Goal: Task Accomplishment & Management: Manage account settings

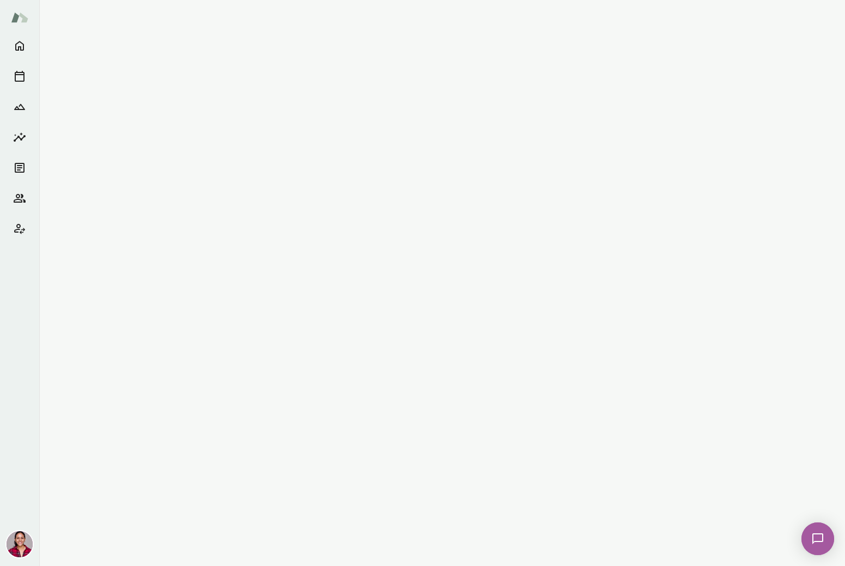
click at [20, 542] on img at bounding box center [20, 544] width 26 height 26
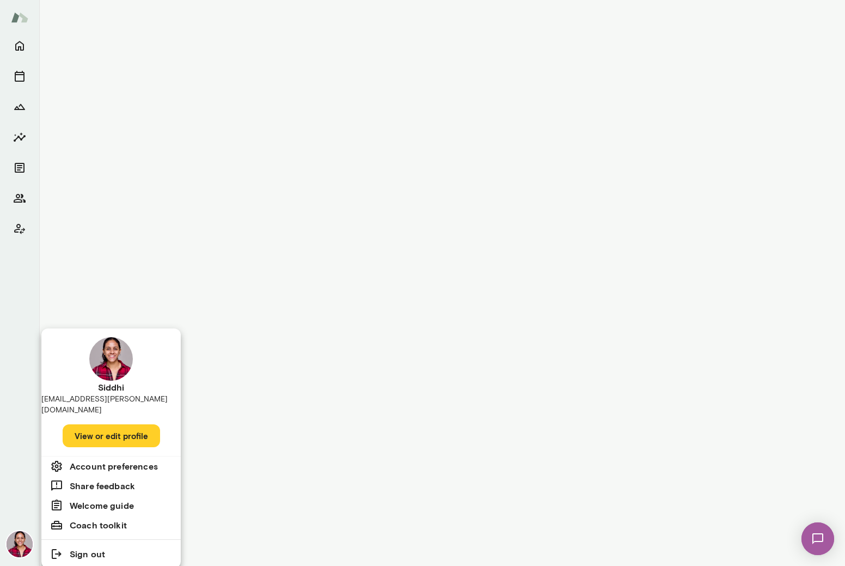
click at [330, 453] on div at bounding box center [422, 283] width 845 height 566
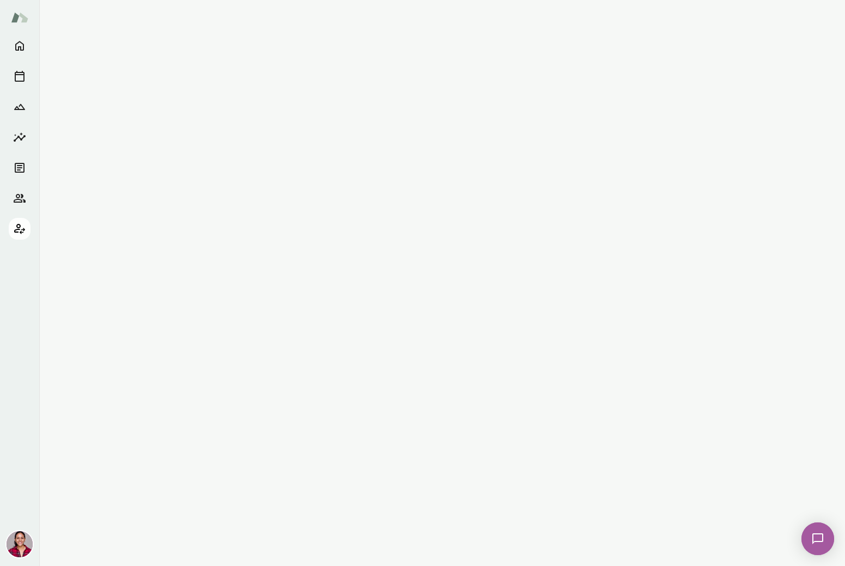
click at [11, 229] on button "Client app" at bounding box center [20, 229] width 22 height 22
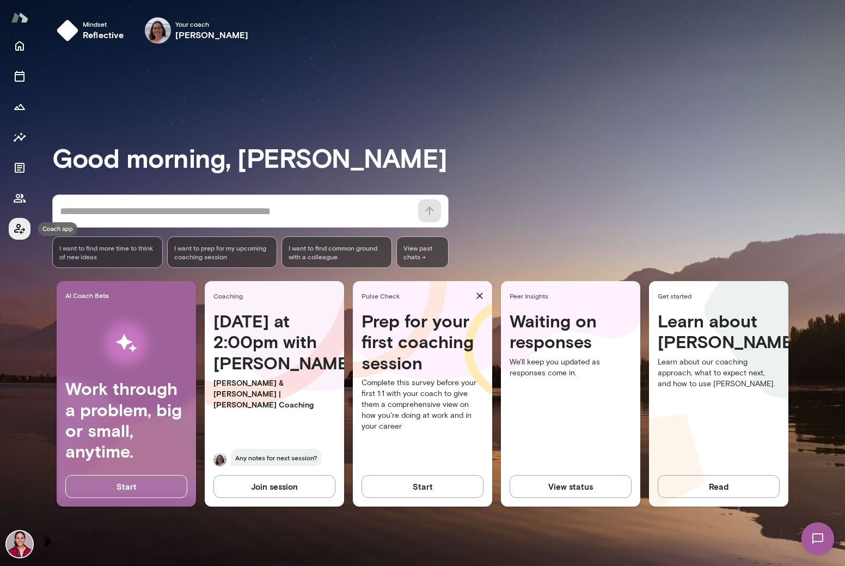
click at [11, 229] on button "Coach app" at bounding box center [20, 229] width 22 height 22
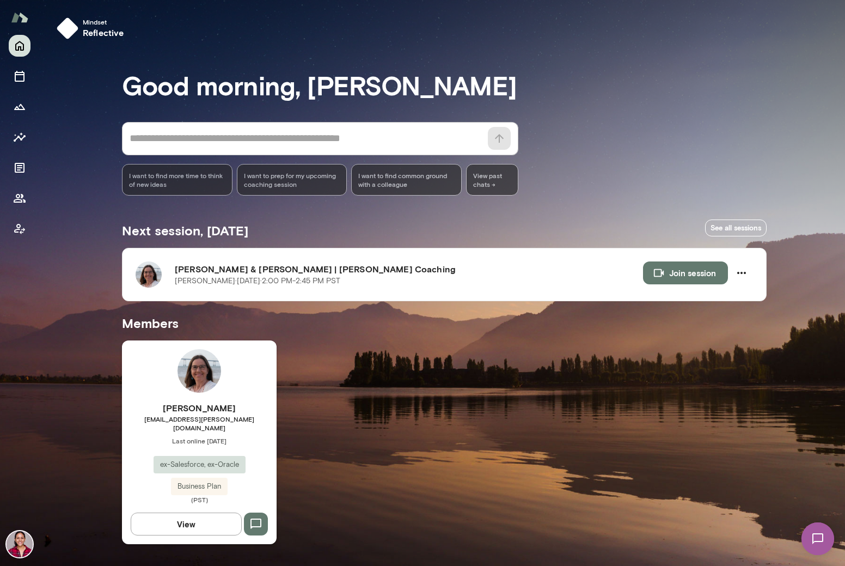
click at [220, 389] on div "[PERSON_NAME] [EMAIL_ADDRESS][PERSON_NAME][DOMAIN_NAME] Last online [DATE] ex-S…" at bounding box center [199, 442] width 155 height 204
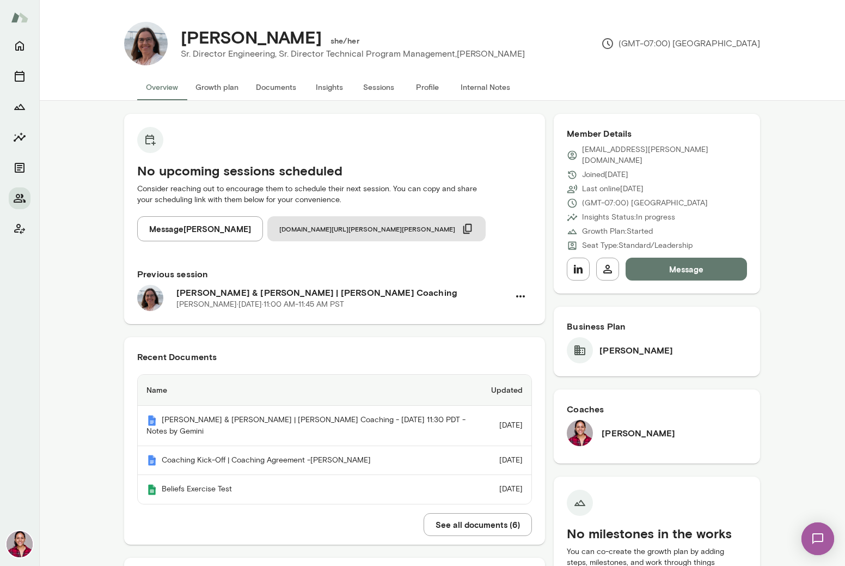
click at [222, 92] on button "Growth plan" at bounding box center [217, 87] width 60 height 26
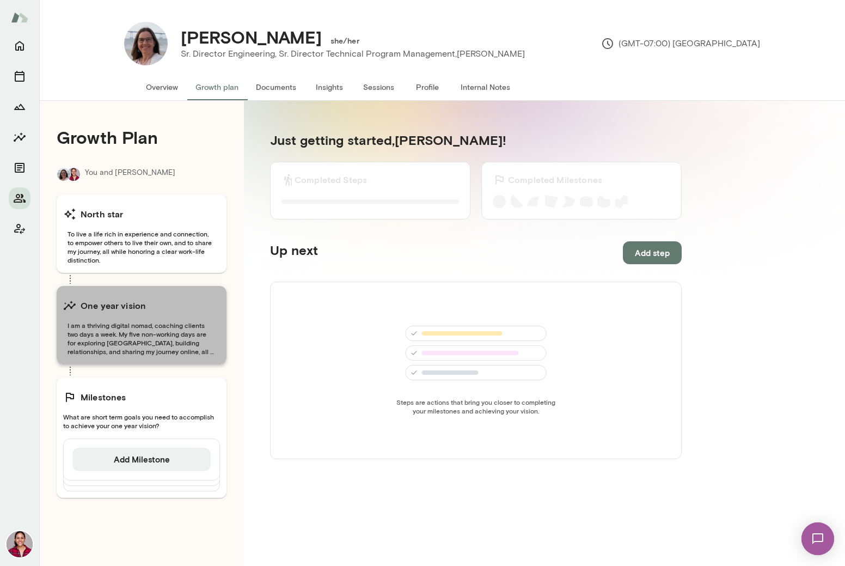
click at [148, 353] on span "I am a thriving digital nomad, coaching clients two days a week. My five non-wo…" at bounding box center [141, 338] width 157 height 35
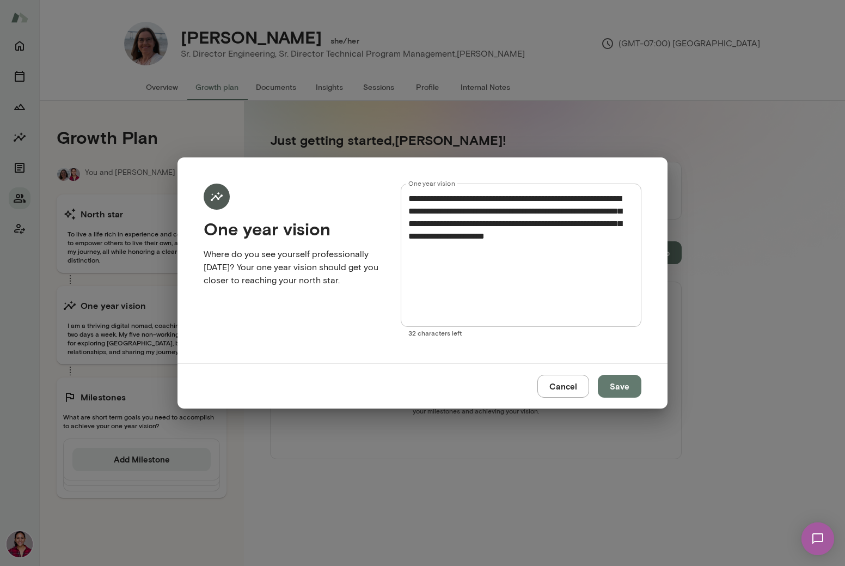
click at [575, 385] on button "Cancel" at bounding box center [563, 385] width 52 height 23
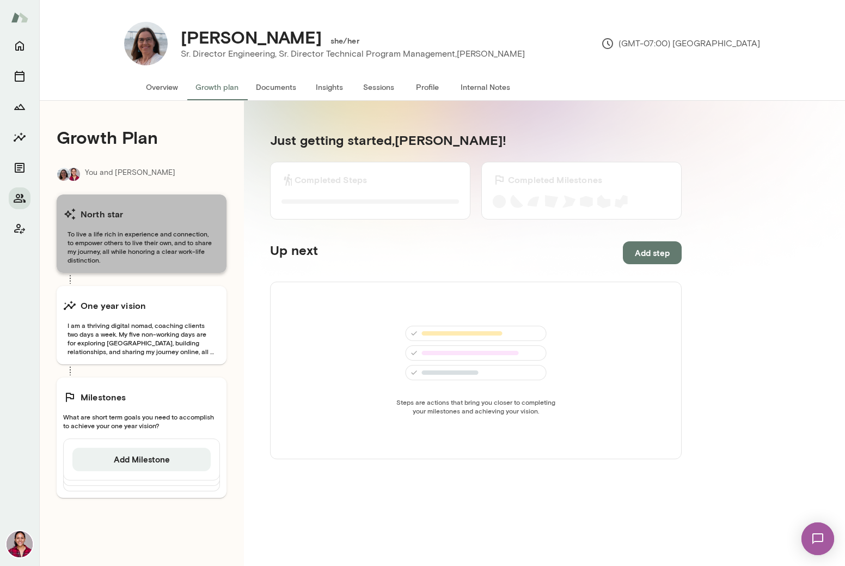
click at [182, 260] on span "To live a life rich in experience and connection, to empower others to live the…" at bounding box center [141, 246] width 157 height 35
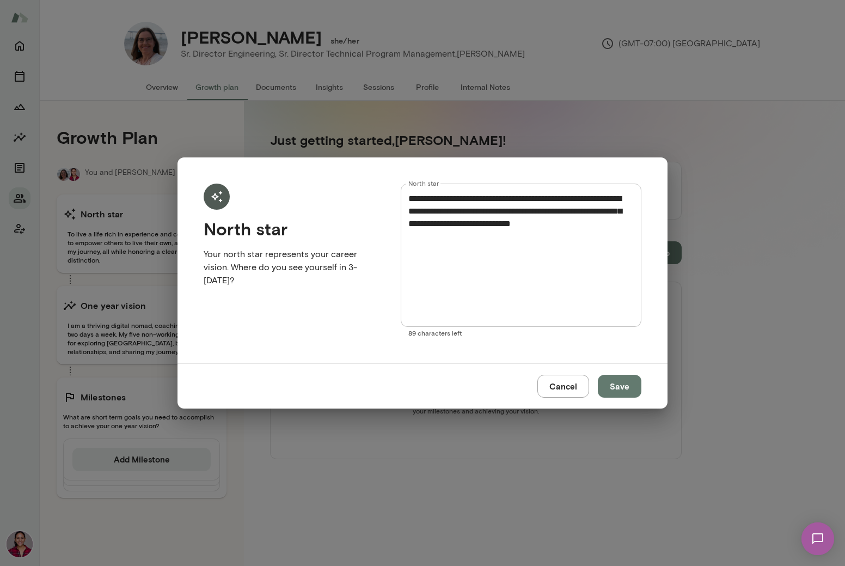
click at [571, 381] on button "Cancel" at bounding box center [563, 385] width 52 height 23
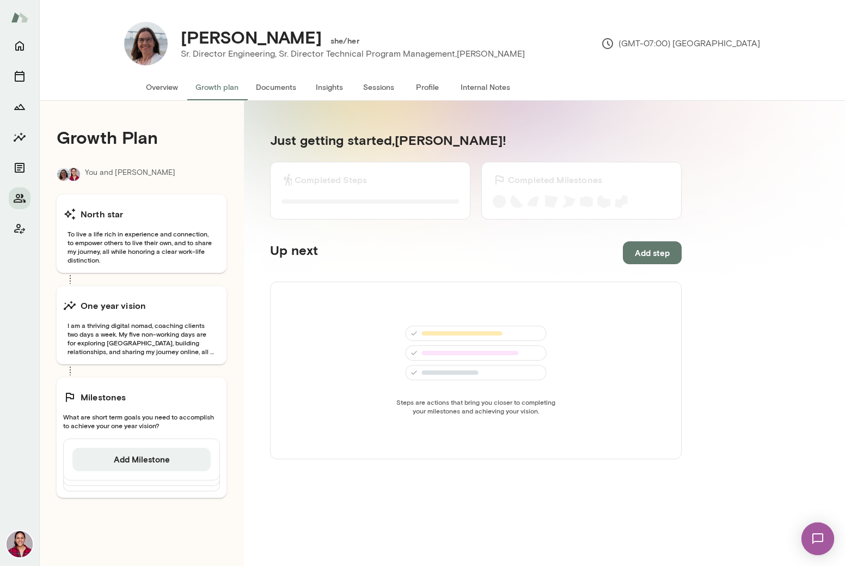
click at [19, 543] on img at bounding box center [20, 544] width 26 height 26
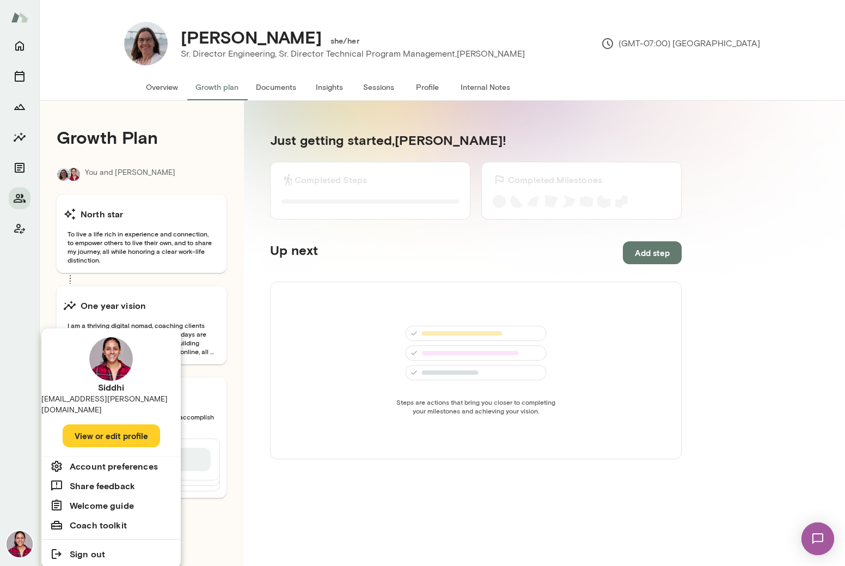
click at [22, 232] on div at bounding box center [422, 283] width 845 height 566
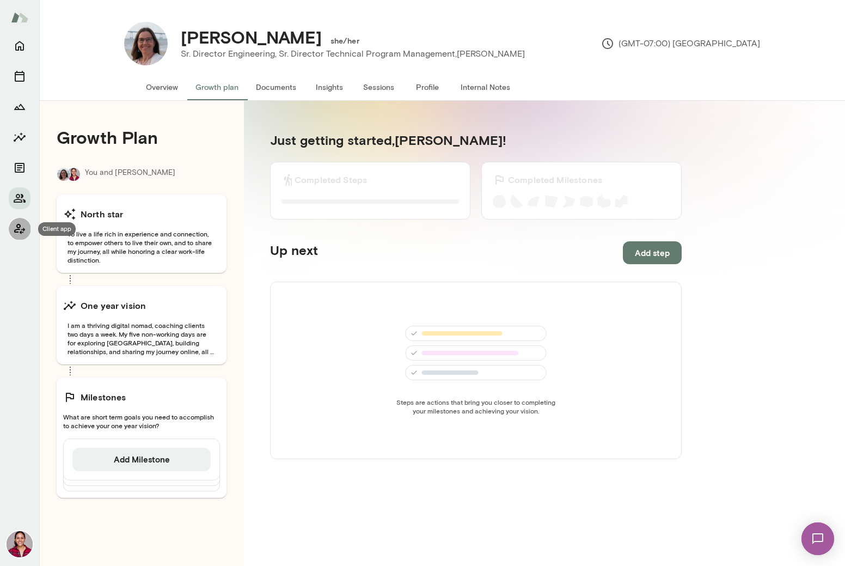
click at [19, 235] on button "Client app" at bounding box center [20, 229] width 22 height 22
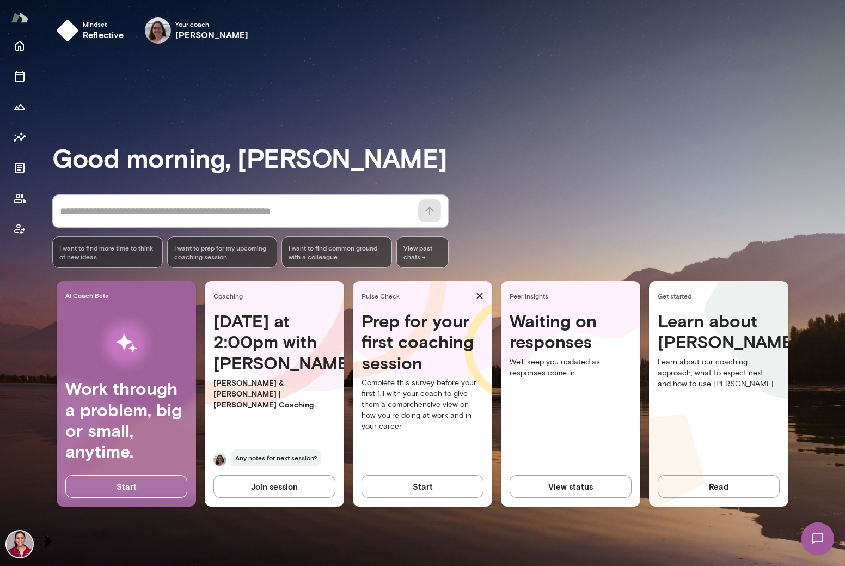
click at [11, 538] on img at bounding box center [20, 544] width 26 height 26
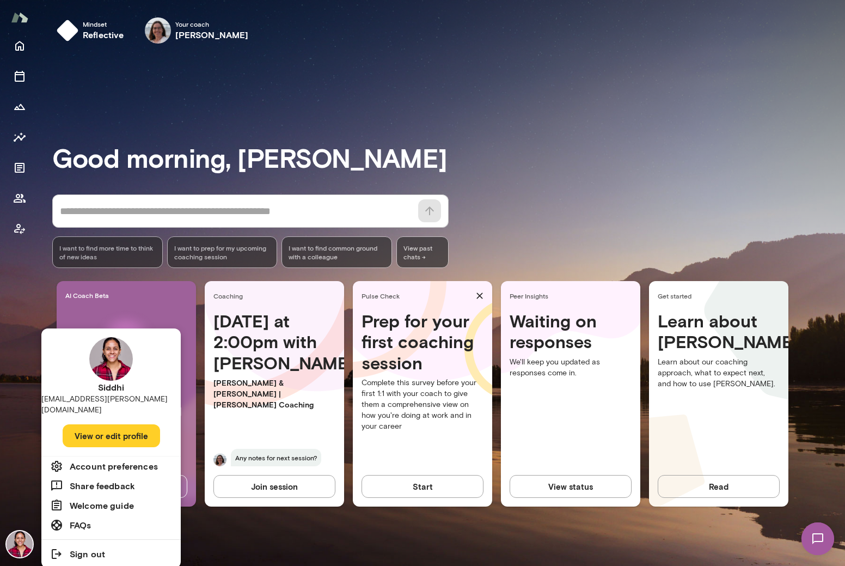
click at [103, 424] on button "View or edit profile" at bounding box center [111, 435] width 97 height 23
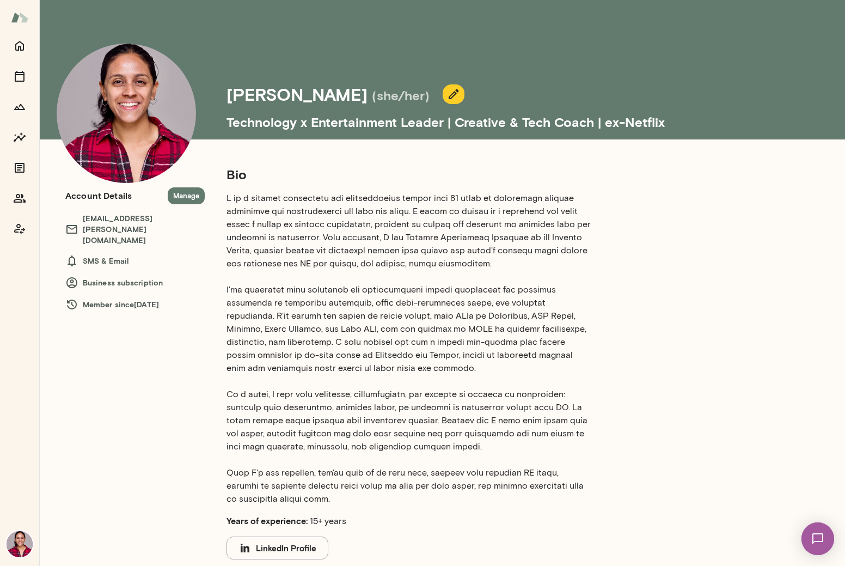
click at [447, 98] on icon "button" at bounding box center [453, 94] width 13 height 13
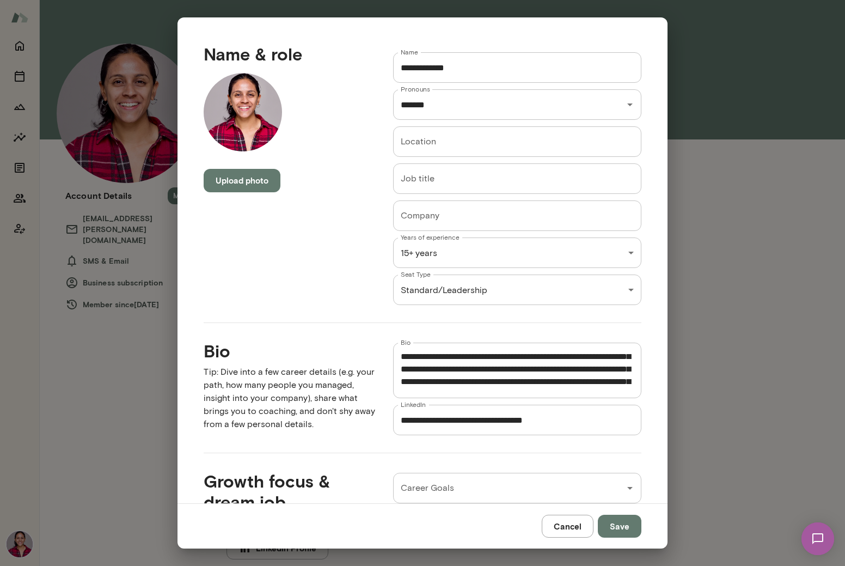
click at [696, 78] on div "**********" at bounding box center [422, 283] width 845 height 566
click at [579, 530] on button "Cancel" at bounding box center [568, 525] width 52 height 23
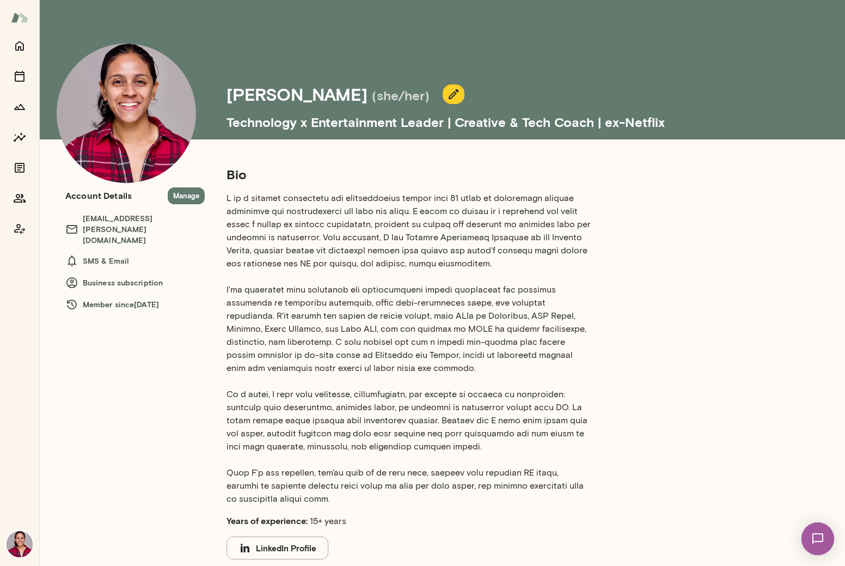
click at [404, 129] on h5 "Technology x Entertainment Leader | Creative & Tech Coach | ex-Netflix" at bounding box center [528, 118] width 605 height 26
click at [447, 100] on icon "button" at bounding box center [453, 94] width 13 height 13
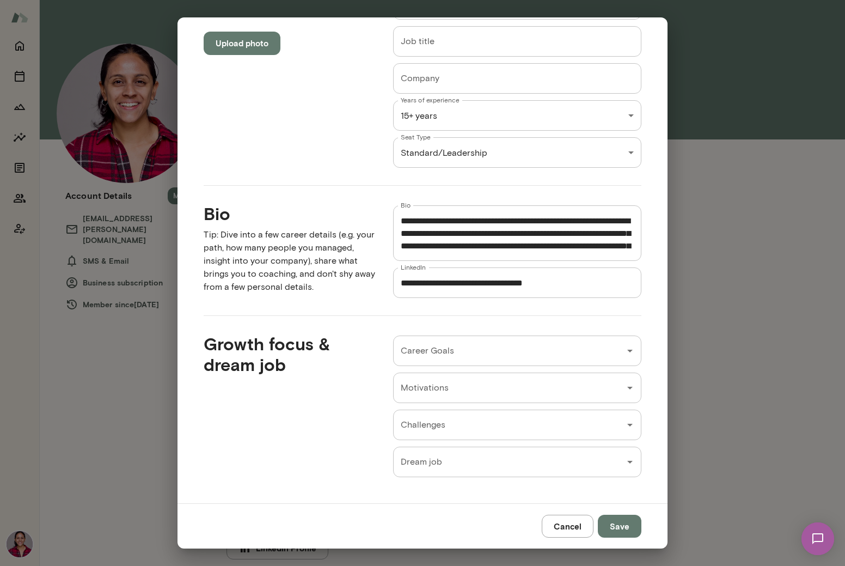
click at [550, 521] on button "Cancel" at bounding box center [568, 525] width 52 height 23
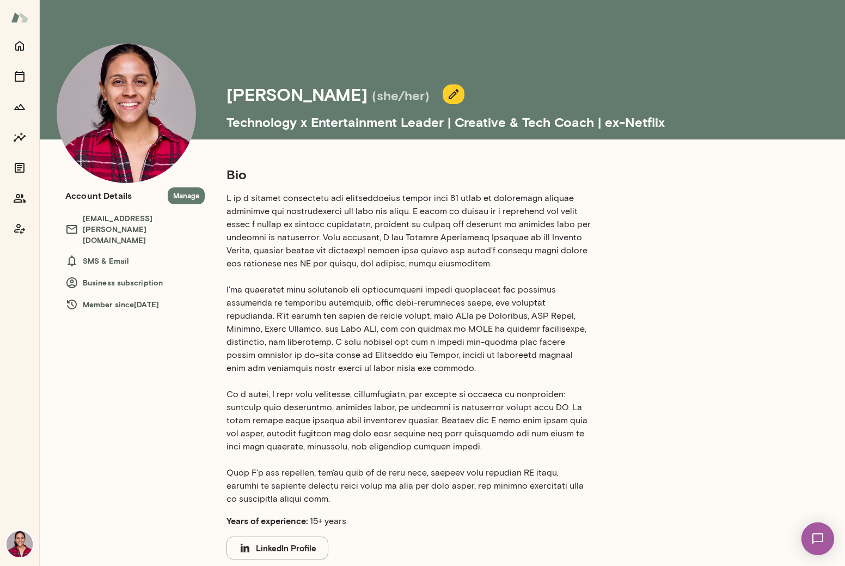
click at [370, 127] on h5 "Technology x Entertainment Leader | Creative & Tech Coach | ex-Netflix" at bounding box center [528, 118] width 605 height 26
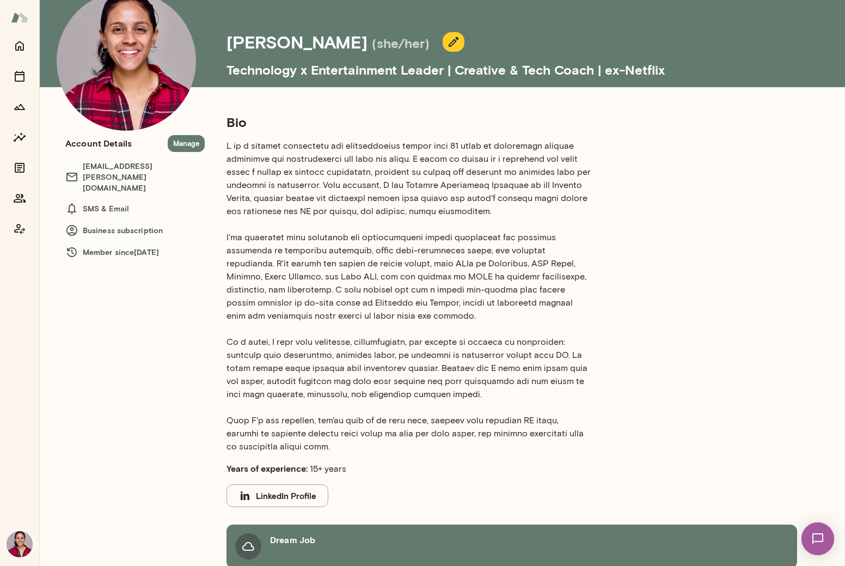
scroll to position [185, 0]
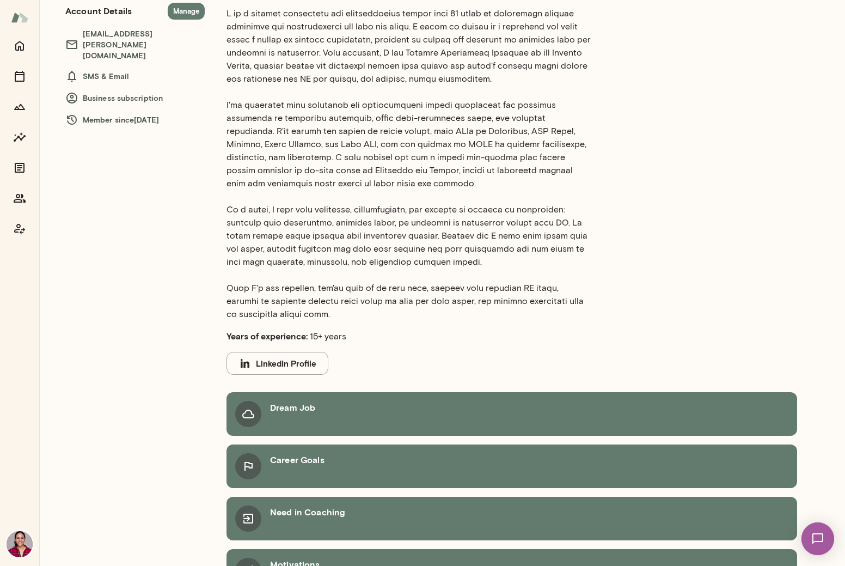
click at [287, 361] on button "LinkedIn Profile" at bounding box center [277, 363] width 102 height 23
